Goal: Find specific page/section: Find specific page/section

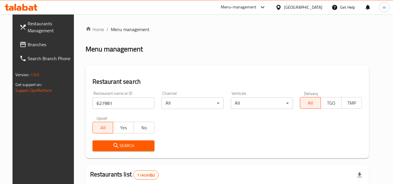
click at [316, 10] on div "[GEOGRAPHIC_DATA]" at bounding box center [303, 7] width 38 height 6
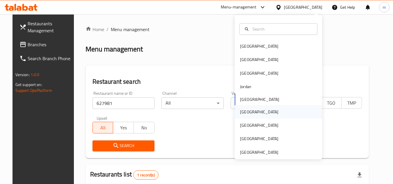
click at [251, 109] on div "[GEOGRAPHIC_DATA]" at bounding box center [259, 111] width 48 height 13
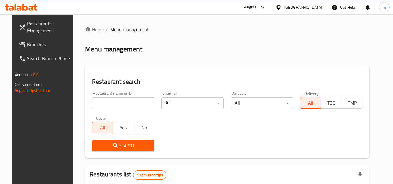
click at [35, 39] on link "Branches" at bounding box center [45, 45] width 63 height 14
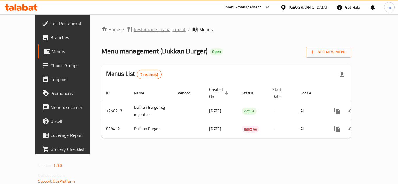
click at [134, 27] on span "Restaurants management" at bounding box center [160, 29] width 52 height 7
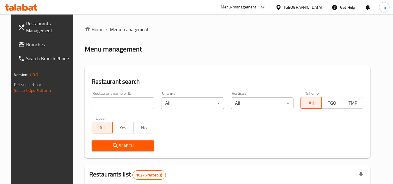
click at [101, 103] on input "search" at bounding box center [123, 103] width 63 height 12
paste input "656044"
type input "656044"
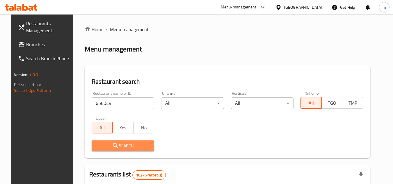
click at [104, 144] on span "Search" at bounding box center [123, 145] width 54 height 7
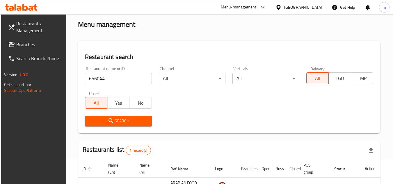
scroll to position [75, 0]
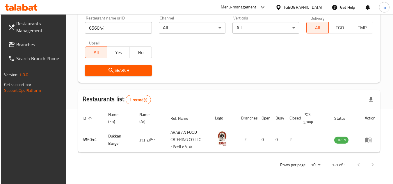
click at [282, 5] on icon at bounding box center [279, 7] width 6 height 6
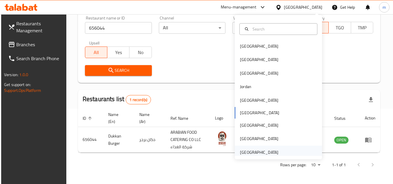
click at [283, 148] on div "[GEOGRAPHIC_DATA]" at bounding box center [278, 152] width 87 height 13
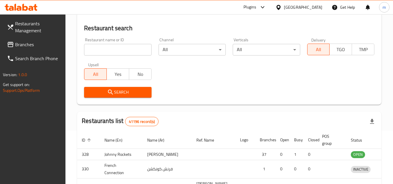
scroll to position [75, 0]
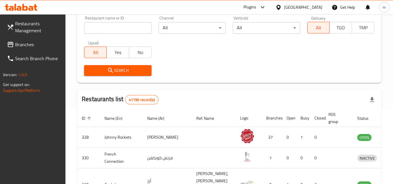
click at [36, 41] on span "Branches" at bounding box center [38, 44] width 46 height 7
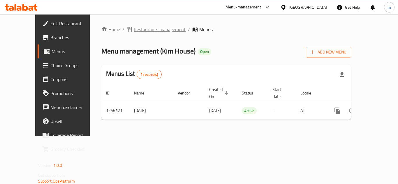
click at [134, 31] on span "Restaurants management" at bounding box center [160, 29] width 52 height 7
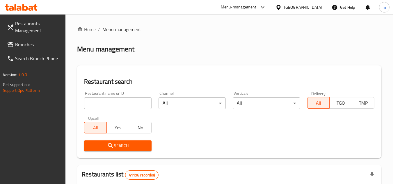
click at [100, 103] on input "search" at bounding box center [117, 103] width 67 height 12
paste input "683020"
type input "683020"
